Goal: Information Seeking & Learning: Learn about a topic

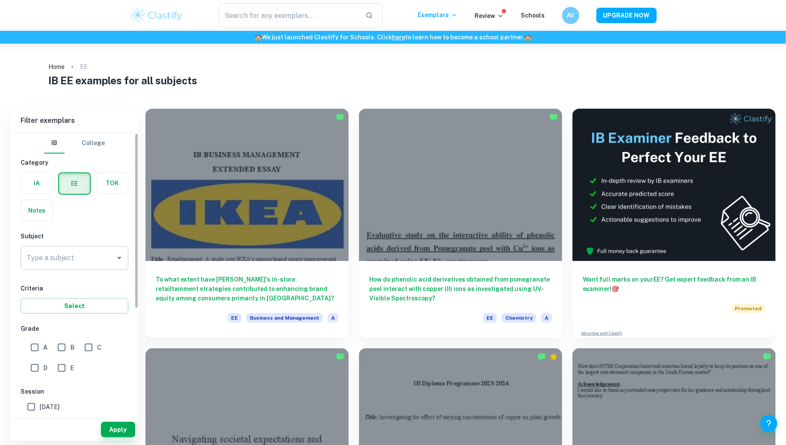
click at [93, 259] on input "Type a subject" at bounding box center [67, 258] width 87 height 16
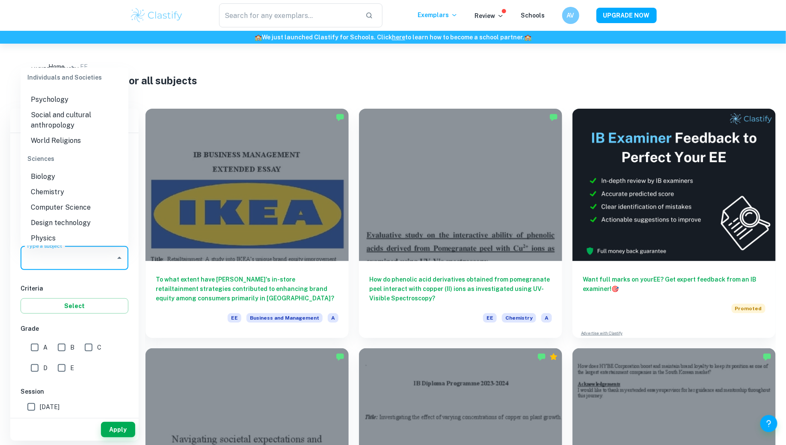
scroll to position [893, 0]
click at [72, 192] on li "Chemistry" at bounding box center [75, 191] width 108 height 15
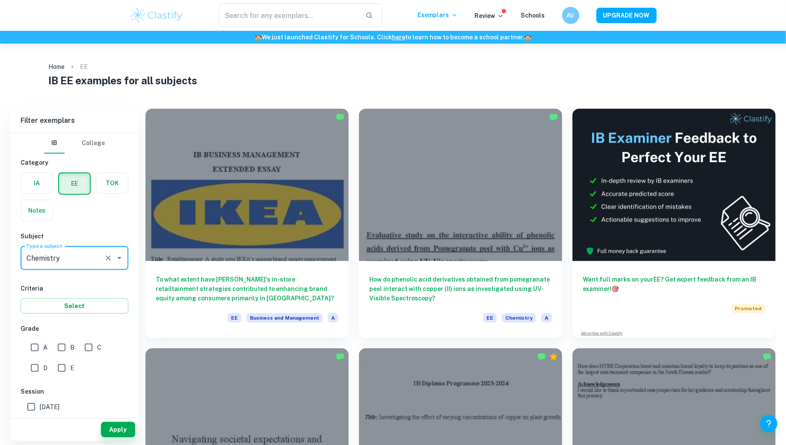
click at [40, 342] on input "A" at bounding box center [34, 347] width 17 height 17
checkbox input "true"
click at [64, 307] on button "Select" at bounding box center [75, 305] width 108 height 15
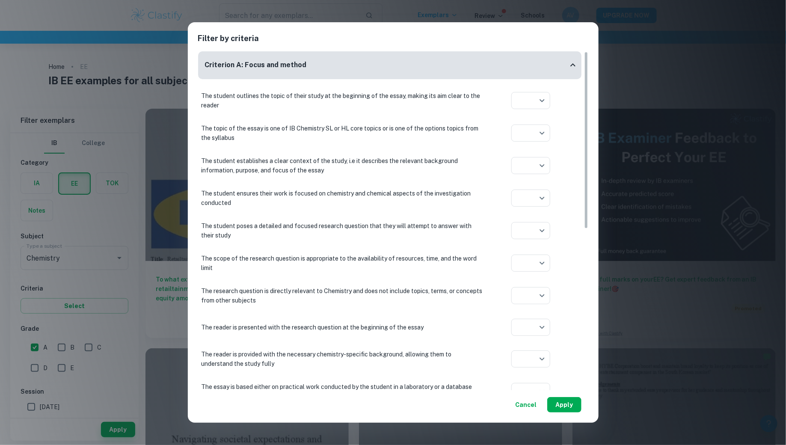
click at [573, 407] on button "Apply" at bounding box center [564, 404] width 34 height 15
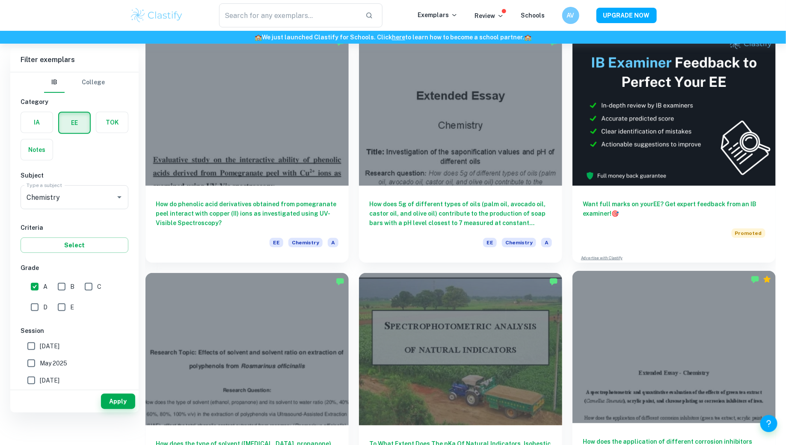
scroll to position [33, 0]
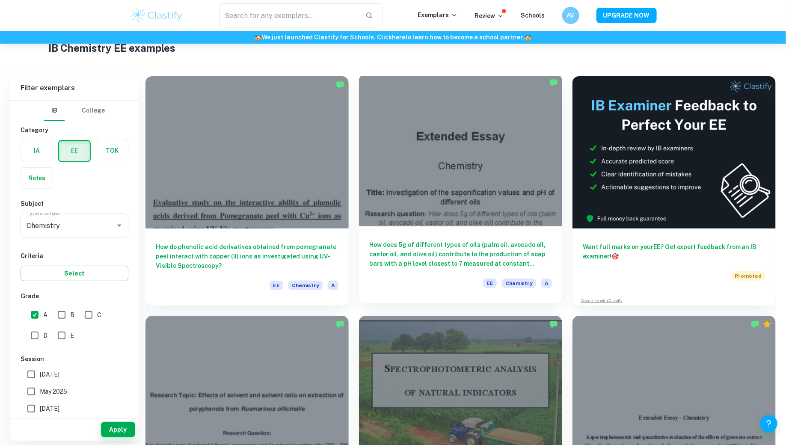
click at [488, 248] on h6 "How does 5g of different types of oils (palm oil, avocado oil, castor oil, and …" at bounding box center [460, 254] width 183 height 28
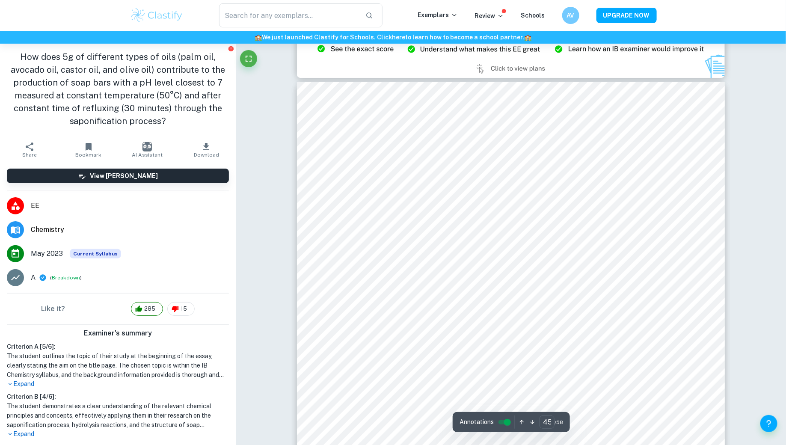
scroll to position [25131, 0]
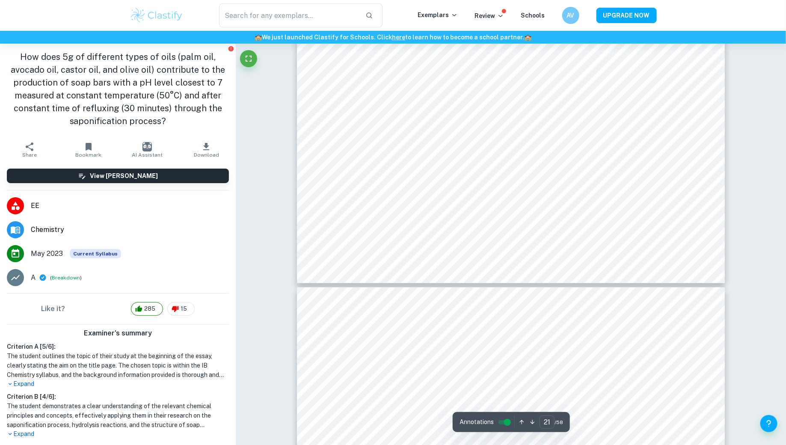
type input "22"
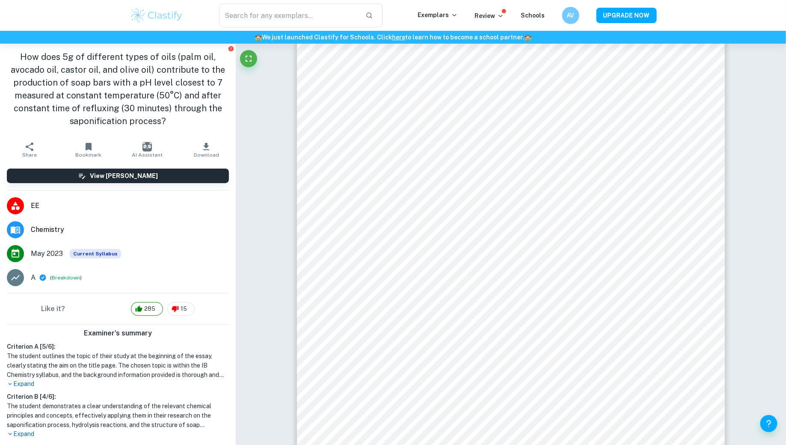
scroll to position [12071, 0]
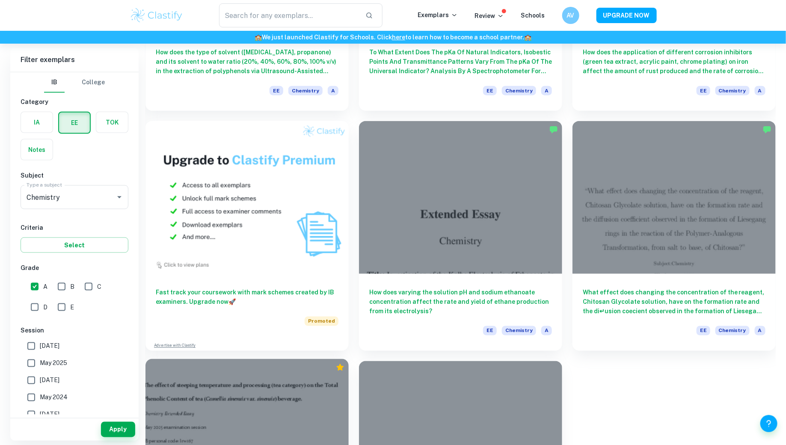
scroll to position [612, 0]
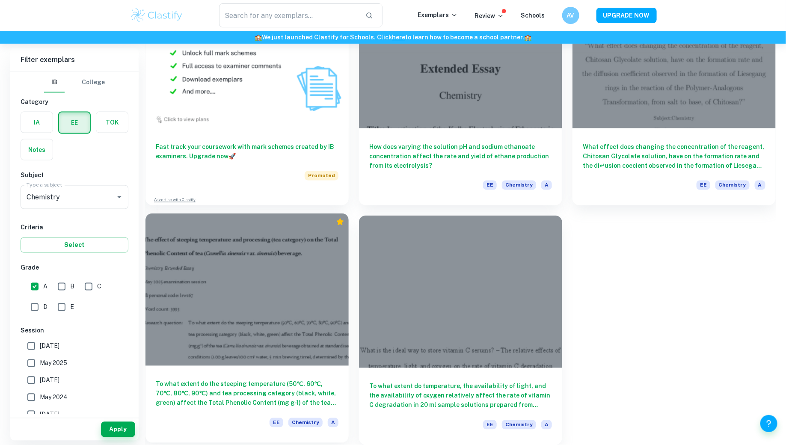
click at [229, 383] on h6 "To what extent do the steeping temperature (50℃, 60℃, 70℃, 80℃, 90℃) and tea pr…" at bounding box center [247, 393] width 183 height 28
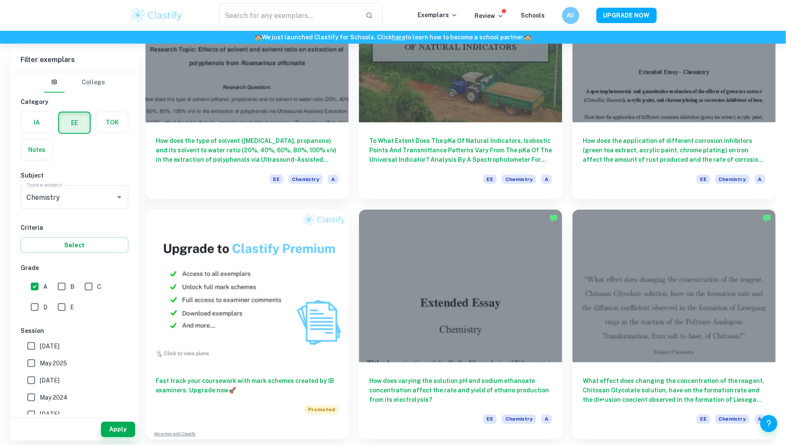
scroll to position [433, 0]
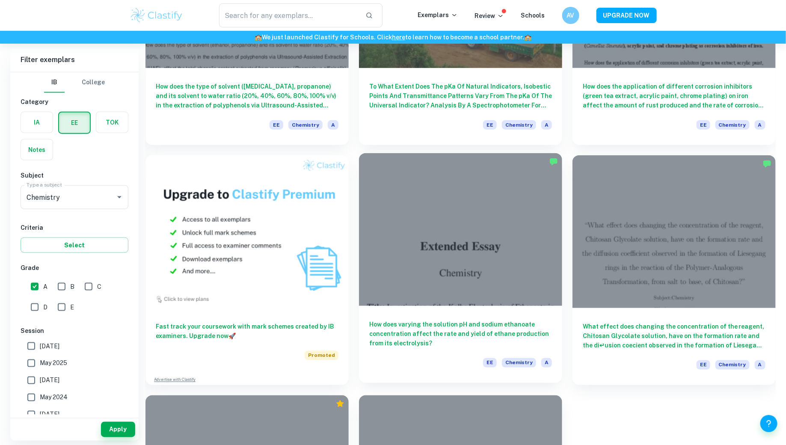
click at [512, 335] on h6 "How does varying the solution pH and sodium ethanoate concentration affect the …" at bounding box center [460, 334] width 183 height 28
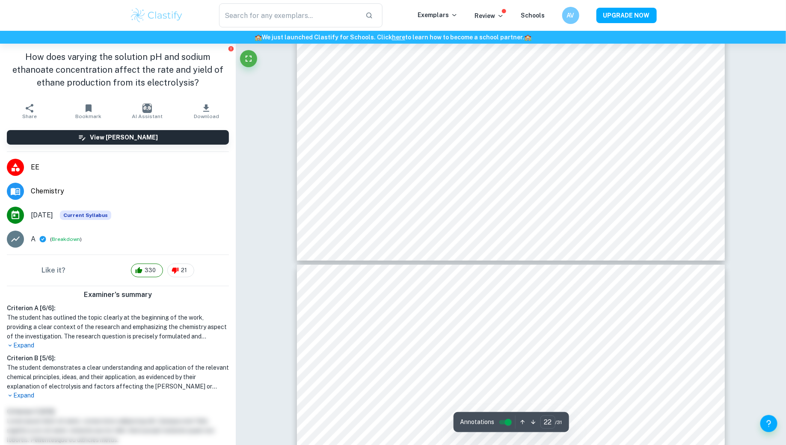
type input "21"
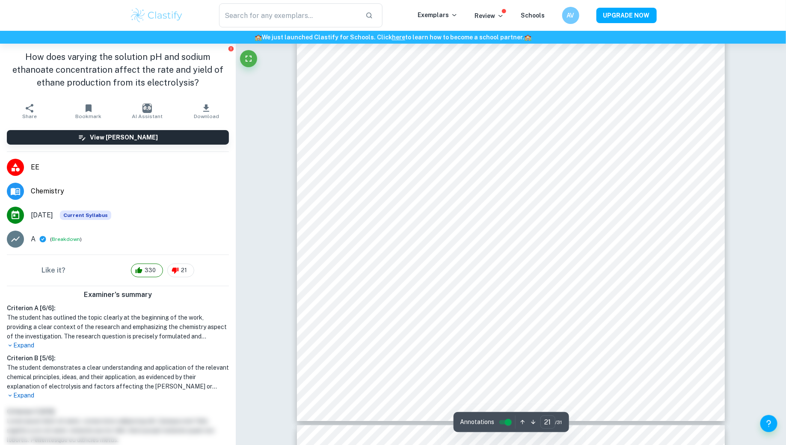
scroll to position [12624, 0]
